Goal: Transaction & Acquisition: Purchase product/service

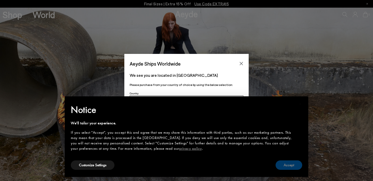
click at [284, 163] on button "Accept" at bounding box center [289, 164] width 27 height 9
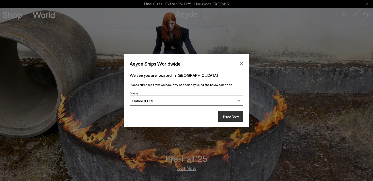
click at [229, 119] on button "Shop Now" at bounding box center [230, 116] width 25 height 11
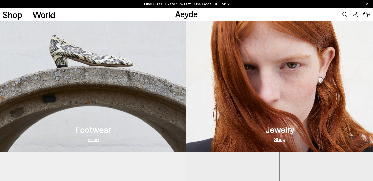
scroll to position [203, 0]
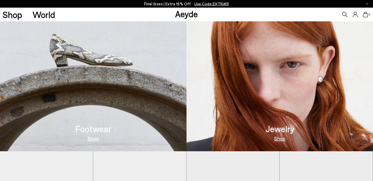
click at [97, 137] on link "Shop" at bounding box center [93, 138] width 11 height 5
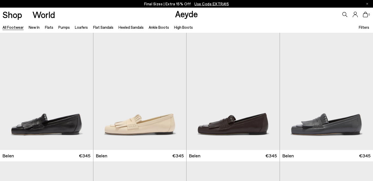
click at [359, 26] on div "All Footwear New In Flats Pumps Loafers Flat Sandals Heeled Sandals Ankle Boots…" at bounding box center [186, 26] width 373 height 11
click at [361, 27] on span "Filters" at bounding box center [364, 27] width 10 height 5
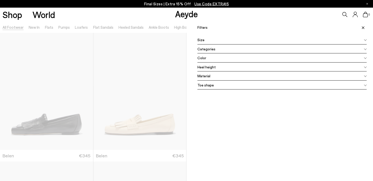
click at [248, 42] on div "Size" at bounding box center [282, 39] width 169 height 9
